Goal: Check status: Check status

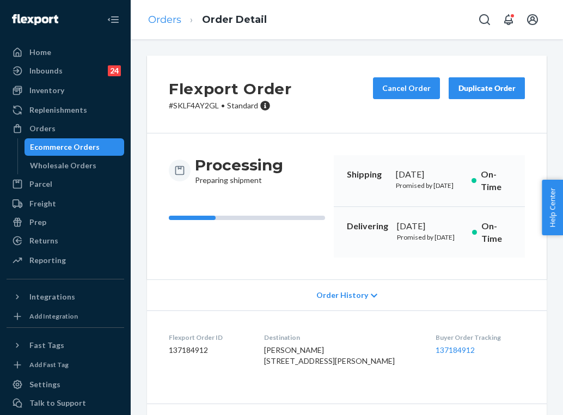
click at [176, 20] on link "Orders" at bounding box center [164, 20] width 33 height 12
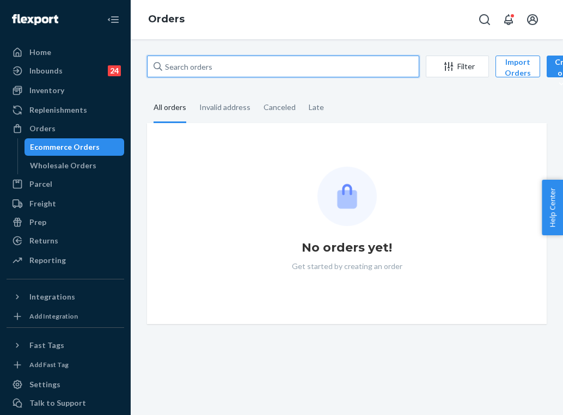
click at [244, 66] on input "text" at bounding box center [283, 67] width 272 height 22
paste input "255329118"
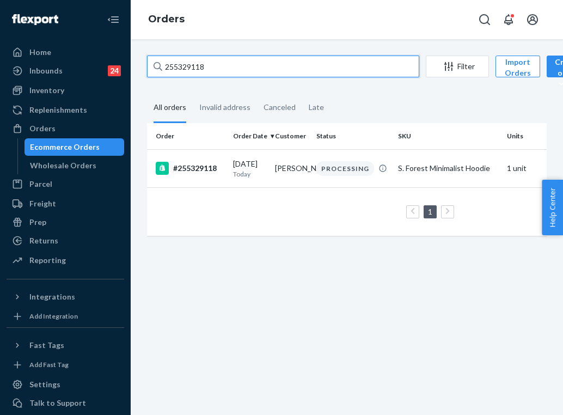
click at [206, 68] on input "255329118" at bounding box center [283, 67] width 272 height 22
paste input "152106"
type input "255152106"
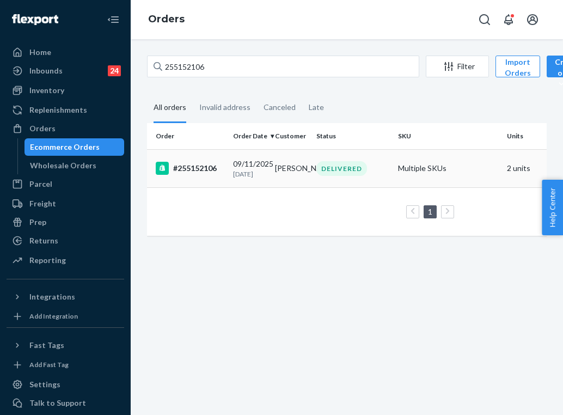
click at [255, 179] on p "[DATE]" at bounding box center [249, 173] width 33 height 9
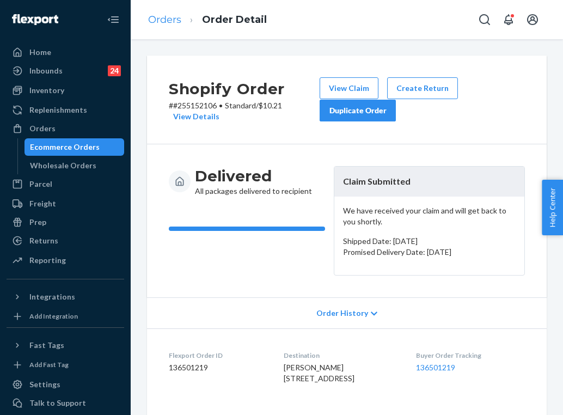
click at [172, 19] on link "Orders" at bounding box center [164, 20] width 33 height 12
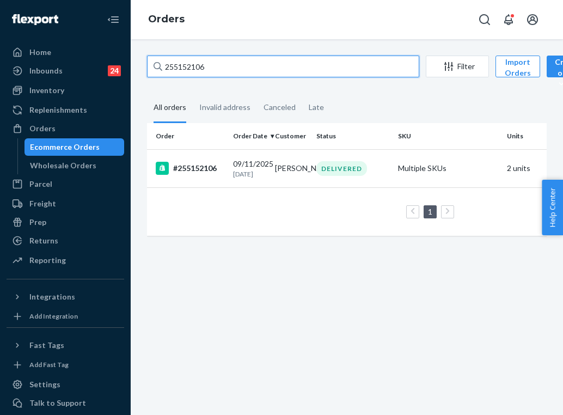
click at [203, 66] on input "255152106" at bounding box center [283, 67] width 272 height 22
paste input "292663"
type input "255292663"
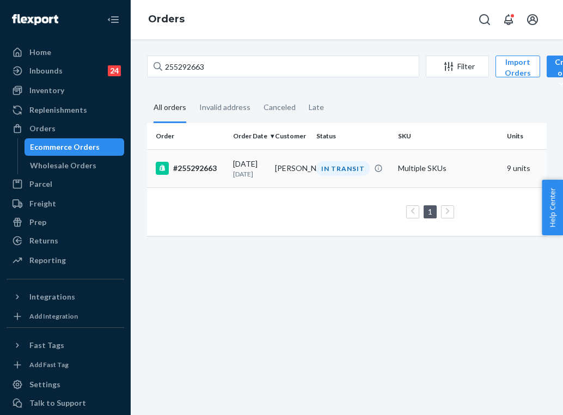
click at [255, 170] on p "[DATE]" at bounding box center [249, 173] width 33 height 9
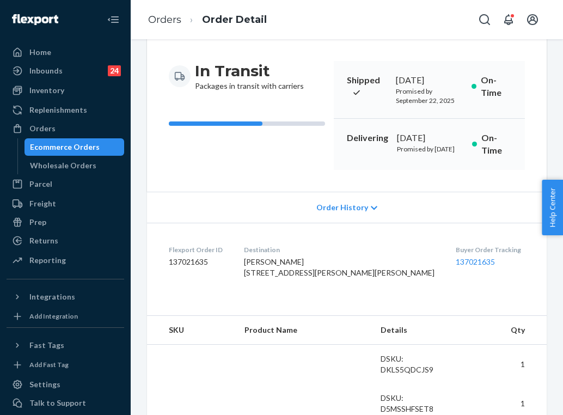
scroll to position [99, 0]
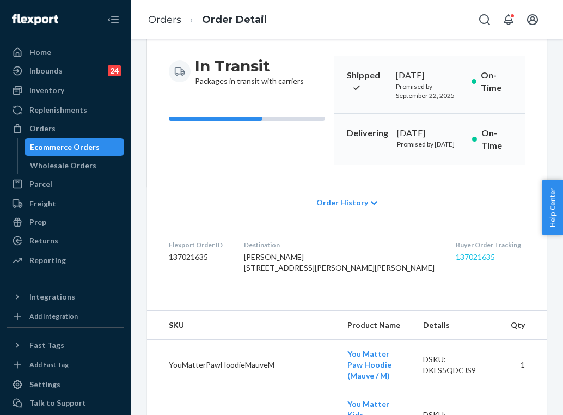
click at [456, 261] on link "137021635" at bounding box center [475, 256] width 39 height 9
click at [95, 90] on div "Inventory" at bounding box center [65, 90] width 115 height 15
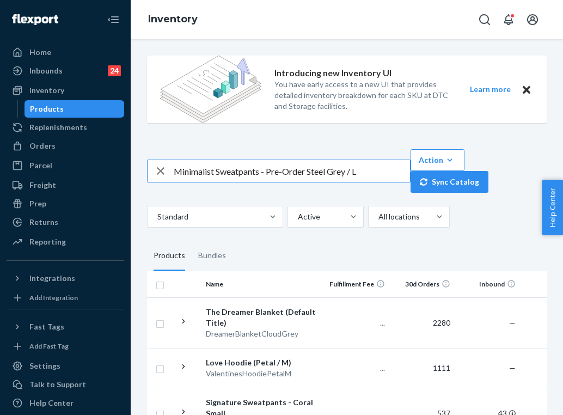
drag, startPoint x: 308, startPoint y: 170, endPoint x: 264, endPoint y: 173, distance: 43.7
click at [264, 173] on input "Minimalist Sweatpants - Pre-Order Steel Grey / L" at bounding box center [292, 171] width 236 height 22
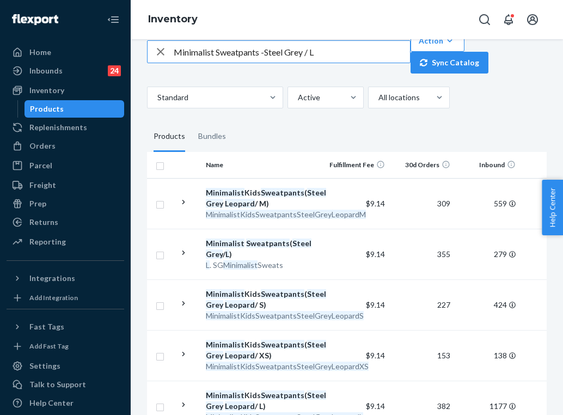
click at [242, 54] on input "Minimalist Sweatpants -Steel Grey / L" at bounding box center [292, 52] width 236 height 22
click at [320, 48] on input "Minimalist Hoodie -Steel Grey / L" at bounding box center [292, 52] width 236 height 22
type input "Minimalist Hoodie -Steel Grey / XL"
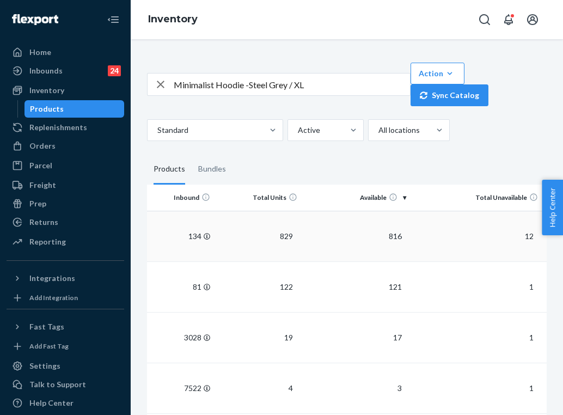
scroll to position [0, 305]
